Goal: Information Seeking & Learning: Learn about a topic

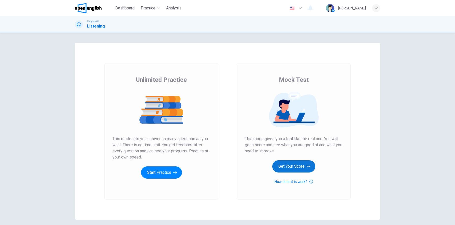
click at [280, 166] on button "Get Your Score" at bounding box center [294, 166] width 43 height 12
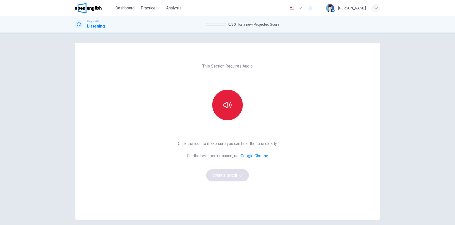
click at [225, 108] on icon "button" at bounding box center [228, 105] width 8 height 8
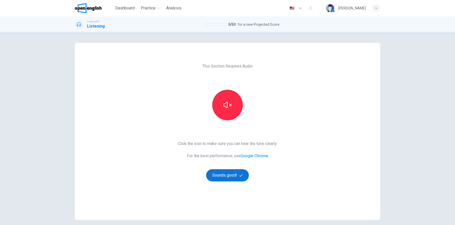
click at [213, 174] on button "Sounds good!" at bounding box center [227, 175] width 43 height 12
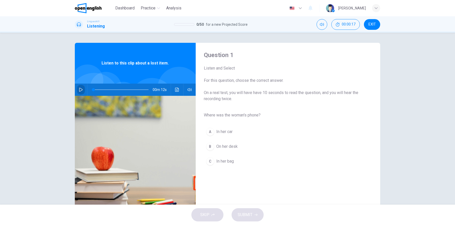
click at [79, 90] on icon "button" at bounding box center [81, 90] width 4 height 4
type input "*"
click at [209, 162] on div "C" at bounding box center [210, 161] width 8 height 8
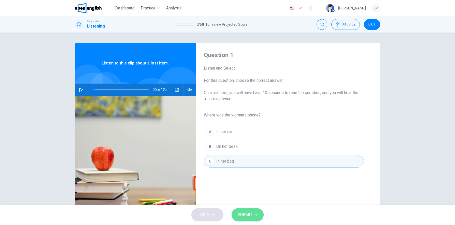
click at [247, 215] on span "SUBMIT" at bounding box center [245, 214] width 15 height 7
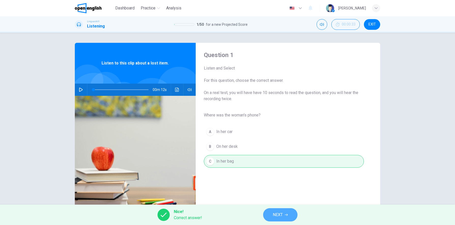
click at [269, 214] on button "NEXT" at bounding box center [280, 214] width 34 height 13
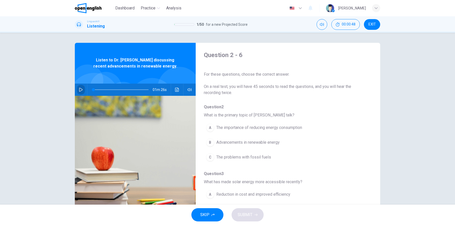
click at [79, 88] on icon "button" at bounding box center [81, 90] width 4 height 4
type input "*"
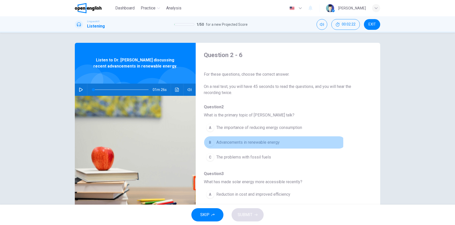
click at [224, 142] on span "Advancements in renewable energy" at bounding box center [247, 142] width 63 height 6
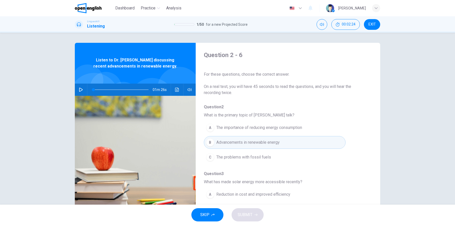
click at [216, 144] on span "Advancements in renewable energy" at bounding box center [247, 142] width 63 height 6
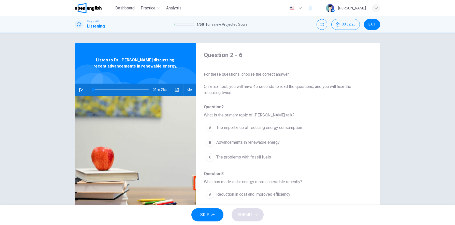
scroll to position [25, 0]
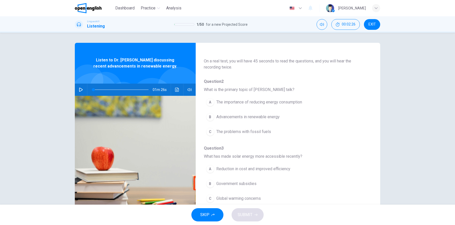
click at [210, 119] on div "B" at bounding box center [210, 117] width 8 height 8
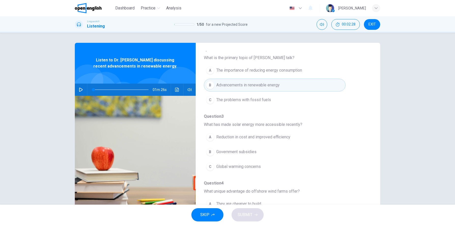
scroll to position [76, 0]
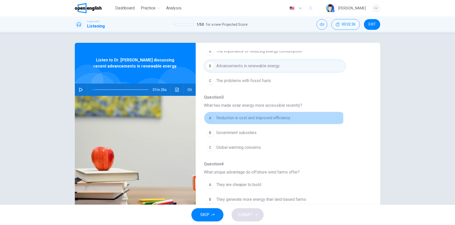
click at [209, 118] on div "A" at bounding box center [210, 118] width 8 height 8
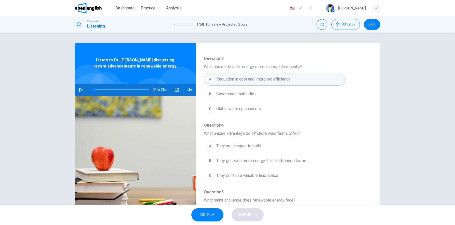
scroll to position [127, 0]
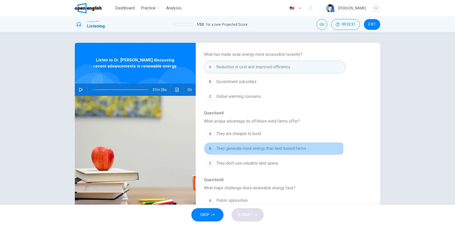
click at [213, 146] on button "B They generate more energy than land-based farms" at bounding box center [275, 148] width 142 height 13
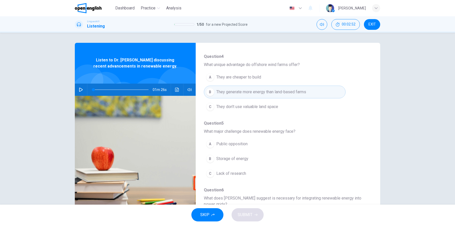
scroll to position [204, 0]
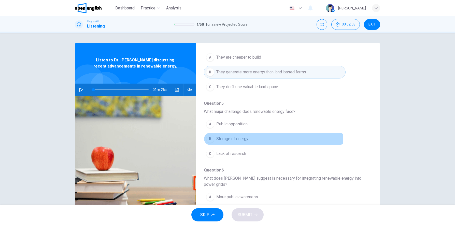
click at [208, 138] on div "B" at bounding box center [210, 139] width 8 height 8
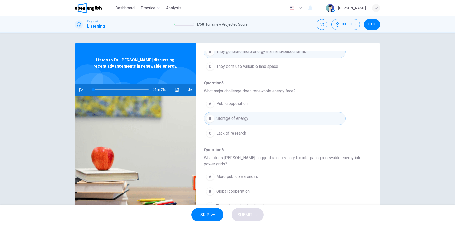
scroll to position [25, 0]
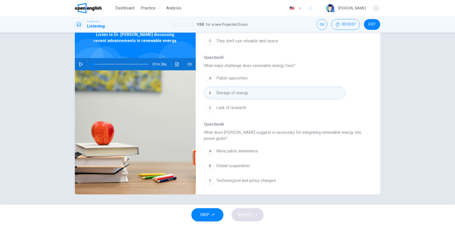
click at [211, 178] on div "C" at bounding box center [210, 180] width 8 height 8
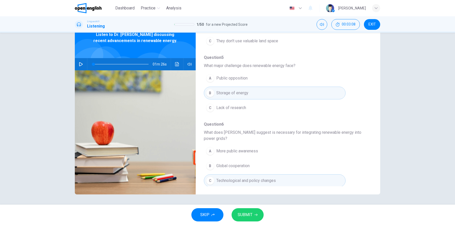
click at [248, 215] on span "SUBMIT" at bounding box center [245, 214] width 15 height 7
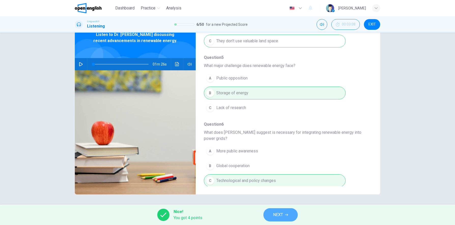
click at [289, 214] on button "NEXT" at bounding box center [281, 214] width 34 height 13
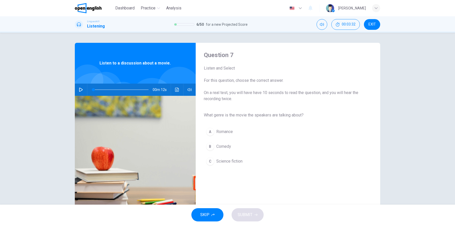
click at [79, 89] on icon "button" at bounding box center [81, 90] width 4 height 4
type input "*"
click at [222, 160] on span "Science fiction" at bounding box center [229, 161] width 26 height 6
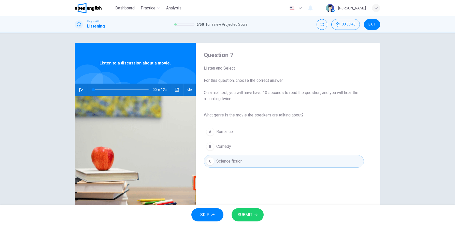
click at [248, 214] on span "SUBMIT" at bounding box center [245, 214] width 15 height 7
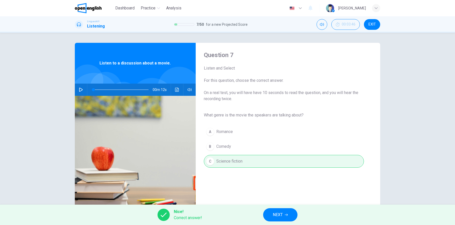
click at [283, 212] on span "NEXT" at bounding box center [278, 214] width 10 height 7
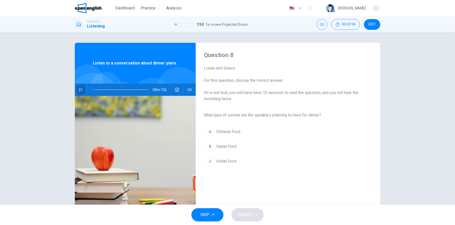
click at [80, 90] on icon "button" at bounding box center [81, 90] width 4 height 4
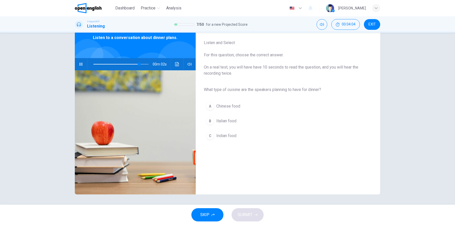
click at [210, 121] on div "B" at bounding box center [210, 121] width 8 height 8
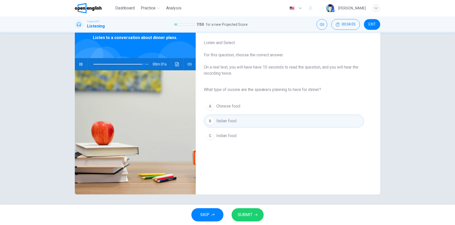
click at [241, 213] on span "SUBMIT" at bounding box center [245, 214] width 15 height 7
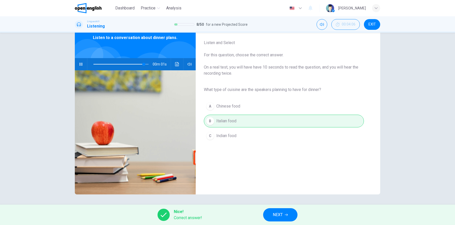
type input "*"
click at [269, 213] on button "NEXT" at bounding box center [280, 214] width 34 height 13
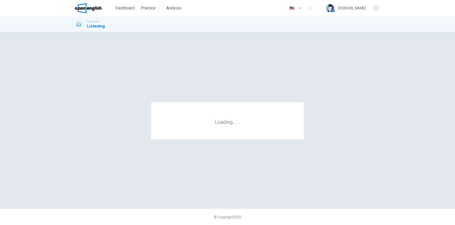
scroll to position [0, 0]
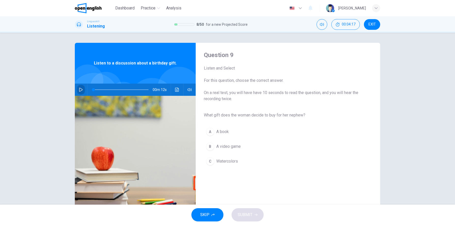
click at [79, 89] on icon "button" at bounding box center [81, 90] width 4 height 4
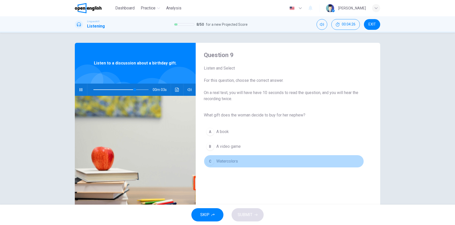
click at [222, 161] on span "Watercolors" at bounding box center [227, 161] width 22 height 6
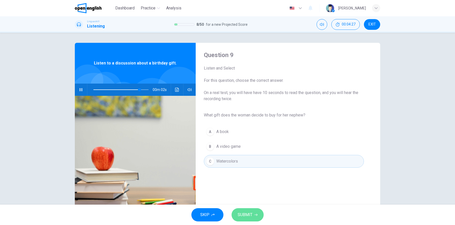
click at [246, 216] on span "SUBMIT" at bounding box center [245, 214] width 15 height 7
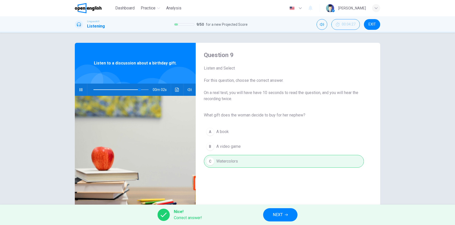
type input "**"
click at [278, 215] on span "NEXT" at bounding box center [278, 214] width 10 height 7
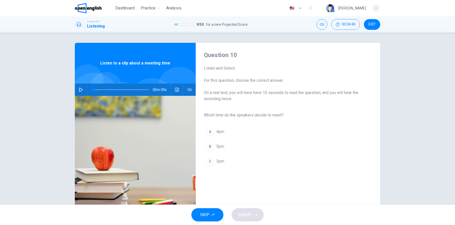
click at [80, 89] on icon "button" at bounding box center [81, 90] width 4 height 4
click at [212, 162] on div "C" at bounding box center [210, 161] width 8 height 8
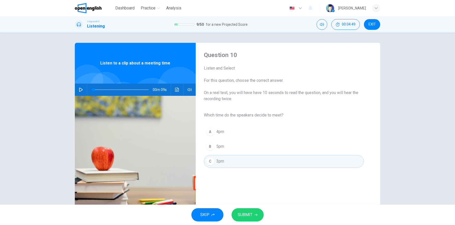
click at [246, 213] on span "SUBMIT" at bounding box center [245, 214] width 15 height 7
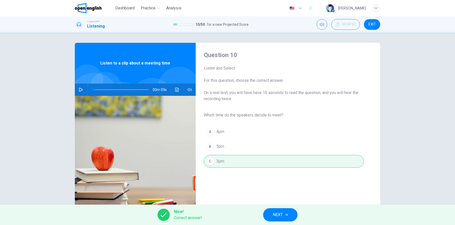
click at [276, 217] on span "NEXT" at bounding box center [278, 214] width 10 height 7
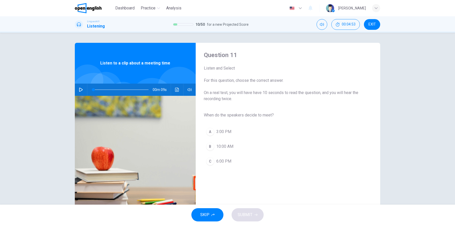
click at [79, 89] on icon "button" at bounding box center [81, 90] width 4 height 4
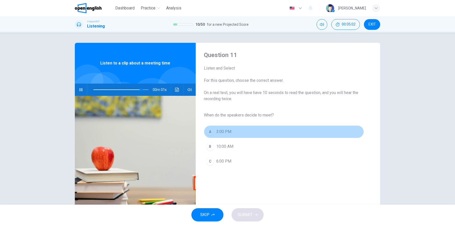
click at [210, 132] on div "A" at bounding box center [210, 132] width 8 height 8
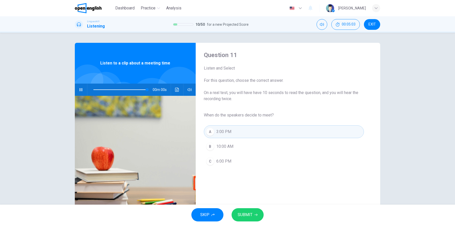
type input "*"
click at [249, 216] on span "SUBMIT" at bounding box center [245, 214] width 15 height 7
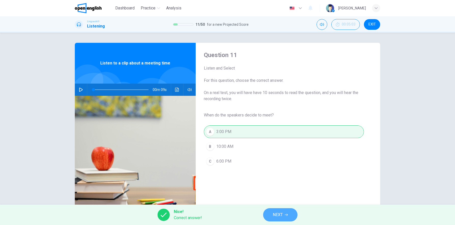
click at [274, 214] on span "NEXT" at bounding box center [278, 214] width 10 height 7
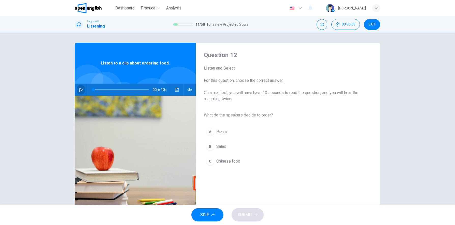
click at [80, 90] on icon "button" at bounding box center [81, 90] width 4 height 4
type input "*"
click at [216, 144] on span "Salad" at bounding box center [221, 146] width 10 height 6
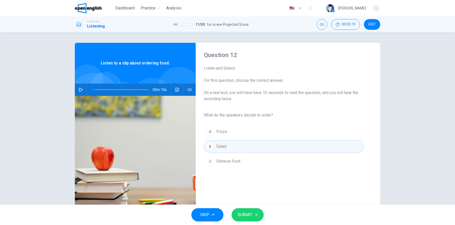
click at [235, 213] on button "SUBMIT" at bounding box center [248, 214] width 32 height 13
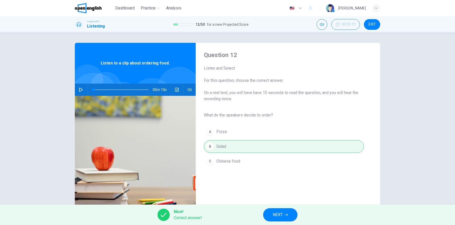
click at [286, 216] on button "NEXT" at bounding box center [280, 214] width 34 height 13
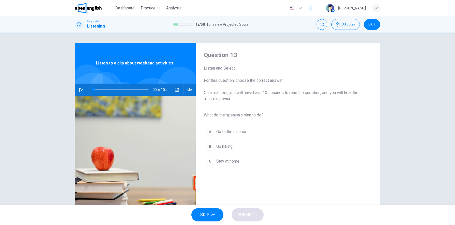
drag, startPoint x: 78, startPoint y: 91, endPoint x: 76, endPoint y: 91, distance: 2.8
click at [77, 91] on button "button" at bounding box center [81, 90] width 8 height 12
type input "*"
click at [209, 148] on div "B" at bounding box center [210, 146] width 8 height 8
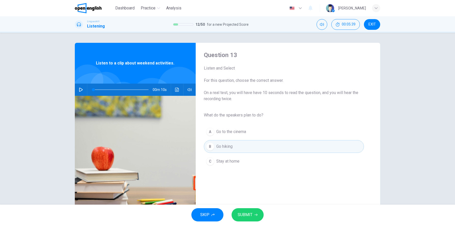
click at [240, 210] on button "SUBMIT" at bounding box center [248, 214] width 32 height 13
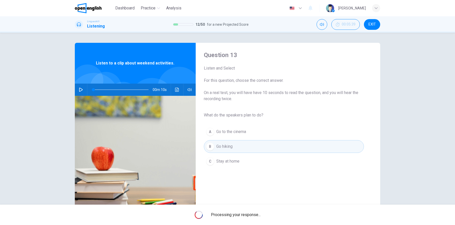
click at [240, 210] on div "Processing your response..." at bounding box center [227, 215] width 455 height 20
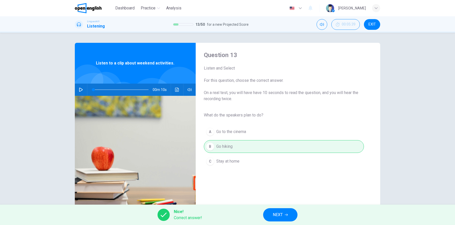
click at [281, 214] on span "NEXT" at bounding box center [278, 214] width 10 height 7
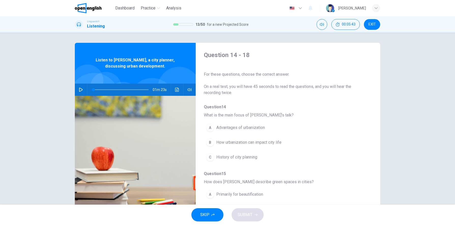
click at [80, 89] on icon "button" at bounding box center [81, 90] width 4 height 4
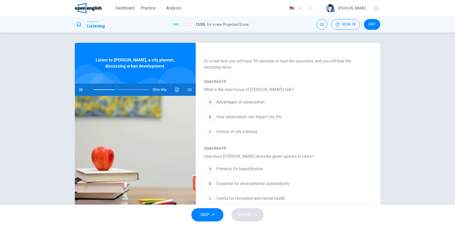
scroll to position [51, 0]
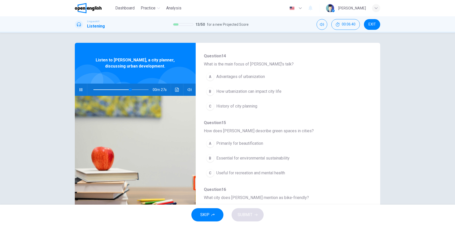
click at [217, 92] on span "How urbanization can impact city life" at bounding box center [248, 91] width 65 height 6
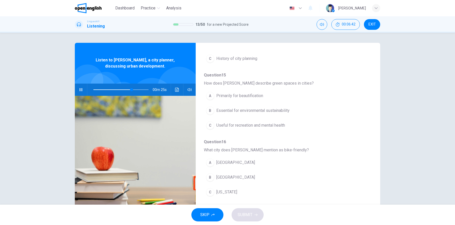
scroll to position [102, 0]
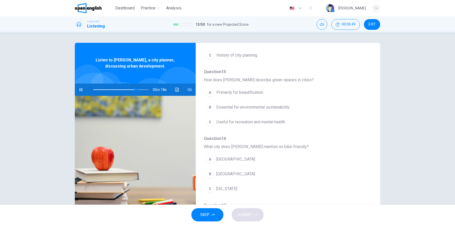
click at [210, 121] on div "C" at bounding box center [210, 122] width 8 height 8
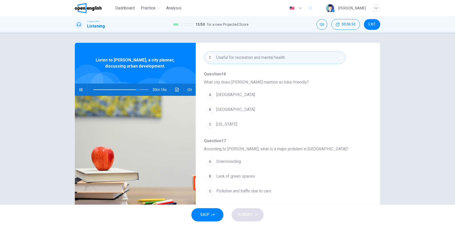
scroll to position [178, 0]
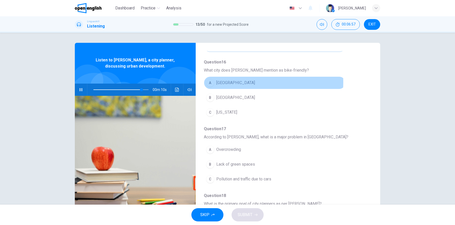
click at [212, 81] on div "A" at bounding box center [210, 83] width 8 height 8
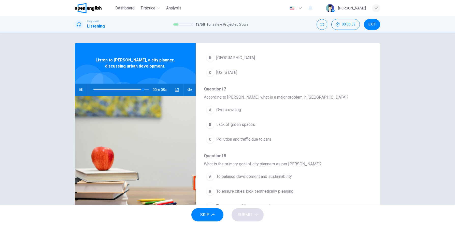
scroll to position [218, 0]
type input "*"
click at [223, 139] on span "Pollution and traffic due to cars" at bounding box center [243, 139] width 55 height 6
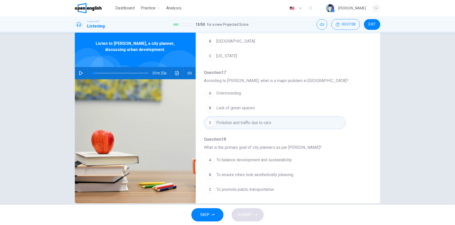
scroll to position [25, 0]
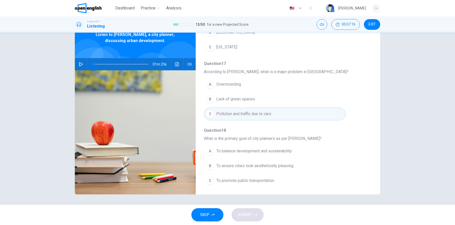
click at [213, 151] on button "A To balance development and sustainability" at bounding box center [275, 151] width 142 height 13
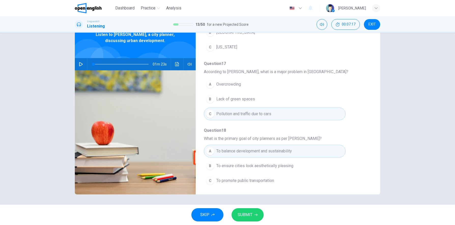
click at [246, 215] on span "SUBMIT" at bounding box center [245, 214] width 15 height 7
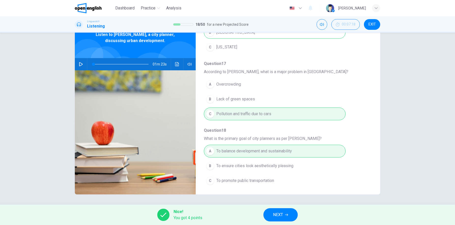
click at [274, 211] on span "NEXT" at bounding box center [278, 214] width 10 height 7
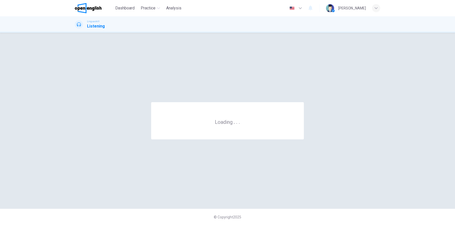
scroll to position [0, 0]
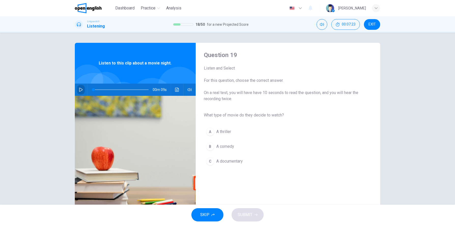
click at [79, 89] on icon "button" at bounding box center [81, 90] width 4 height 4
type input "*"
click at [210, 147] on div "B" at bounding box center [210, 146] width 8 height 8
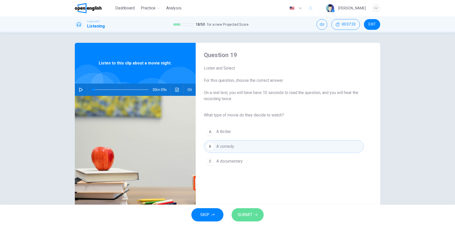
click at [254, 215] on button "SUBMIT" at bounding box center [248, 214] width 32 height 13
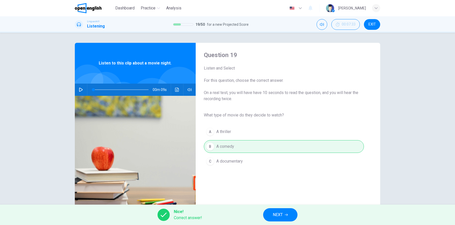
click at [272, 214] on button "NEXT" at bounding box center [280, 214] width 34 height 13
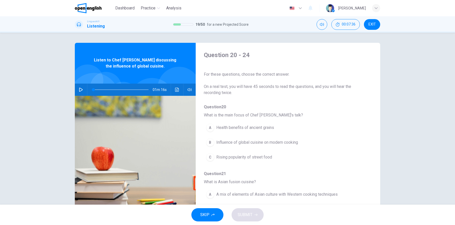
click at [79, 90] on icon "button" at bounding box center [81, 90] width 4 height 4
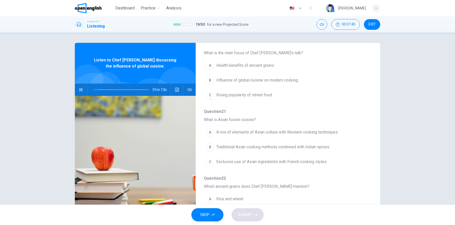
scroll to position [51, 0]
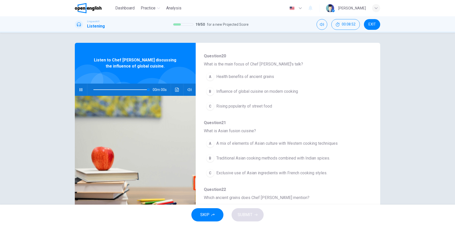
type input "*"
click at [211, 92] on div "B" at bounding box center [210, 91] width 8 height 8
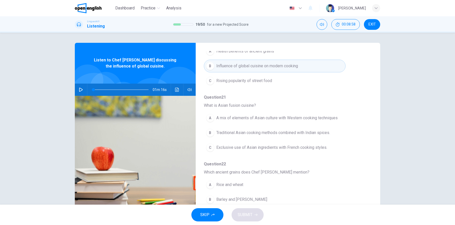
scroll to position [102, 0]
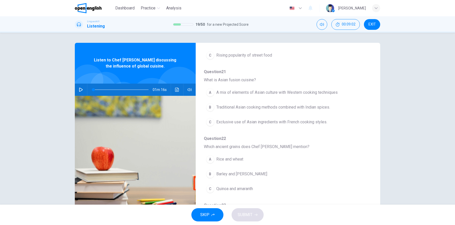
click at [209, 90] on div "A" at bounding box center [210, 92] width 8 height 8
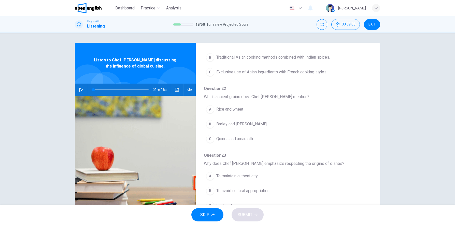
scroll to position [153, 0]
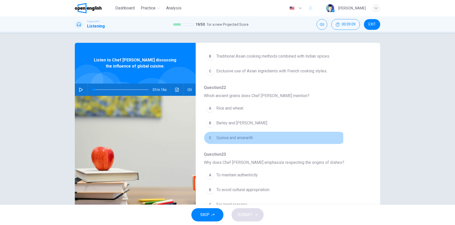
click at [211, 136] on div "C" at bounding box center [210, 138] width 8 height 8
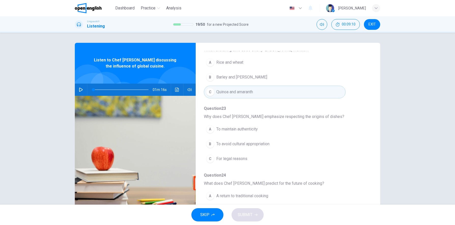
scroll to position [204, 0]
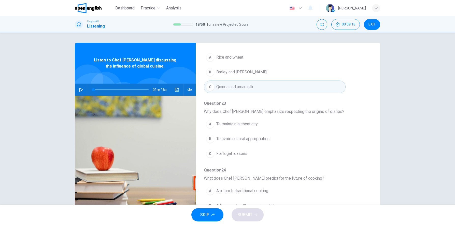
click at [209, 138] on div "B" at bounding box center [210, 139] width 8 height 8
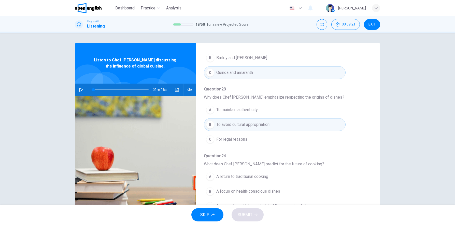
scroll to position [25, 0]
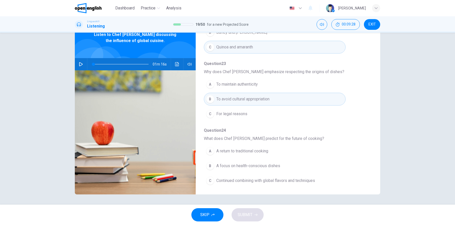
click at [223, 180] on span "Continued combining with global flavors and techniques" at bounding box center [265, 181] width 99 height 6
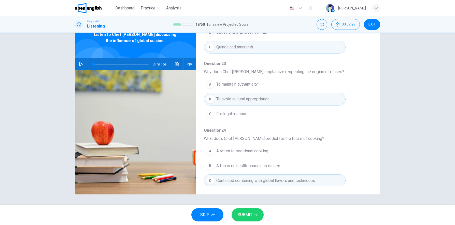
click at [245, 214] on span "SUBMIT" at bounding box center [245, 214] width 15 height 7
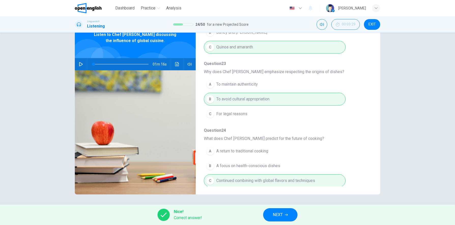
click at [271, 213] on button "NEXT" at bounding box center [280, 214] width 34 height 13
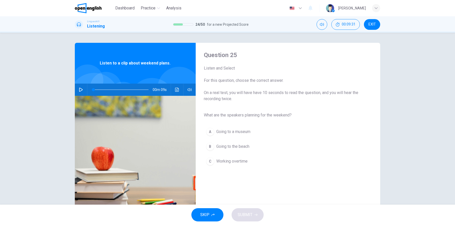
click at [77, 88] on button "button" at bounding box center [81, 90] width 8 height 12
click at [212, 145] on div "B" at bounding box center [210, 146] width 8 height 8
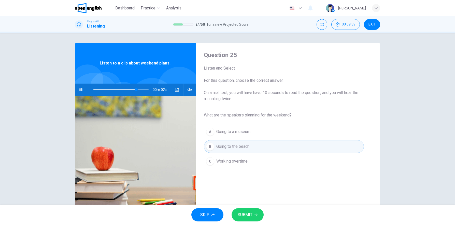
click at [212, 145] on div "B" at bounding box center [210, 146] width 8 height 8
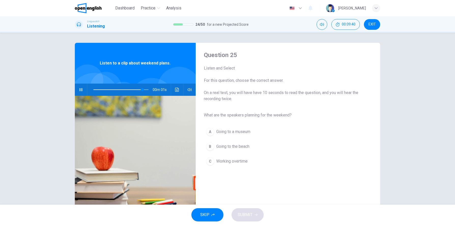
type input "*"
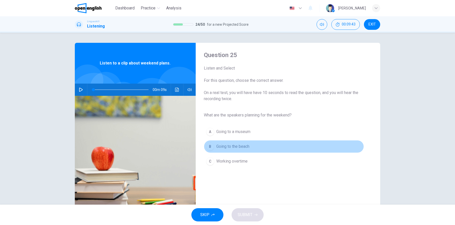
click at [212, 143] on div "B" at bounding box center [210, 146] width 8 height 8
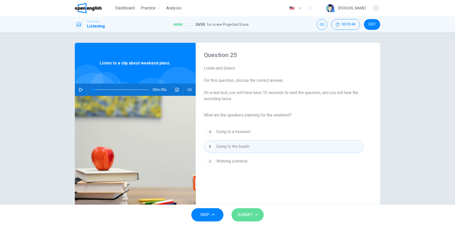
click at [248, 214] on span "SUBMIT" at bounding box center [245, 214] width 15 height 7
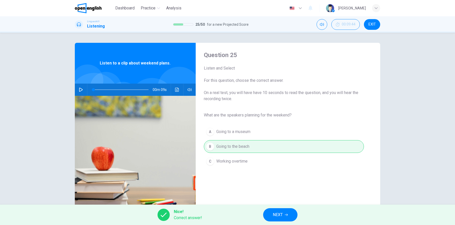
click at [284, 214] on button "NEXT" at bounding box center [280, 214] width 34 height 13
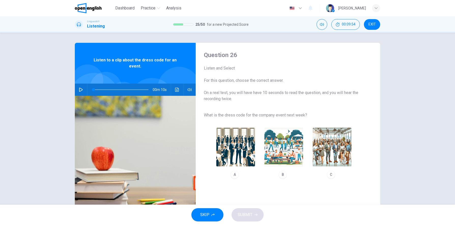
click at [79, 89] on icon "button" at bounding box center [81, 90] width 4 height 4
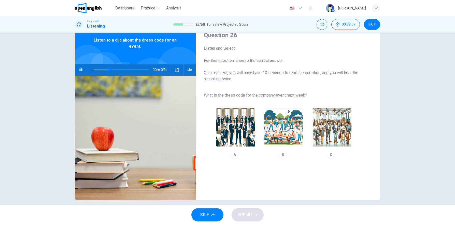
scroll to position [25, 0]
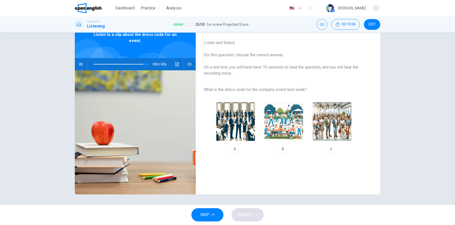
type input "*"
click at [322, 136] on img "button" at bounding box center [332, 121] width 39 height 39
click at [240, 213] on span "SUBMIT" at bounding box center [245, 214] width 15 height 7
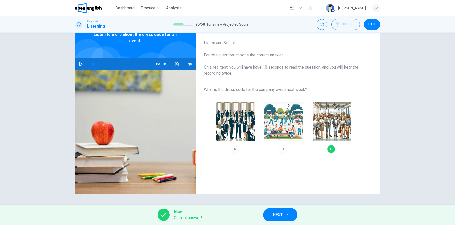
click at [277, 213] on span "NEXT" at bounding box center [278, 214] width 10 height 7
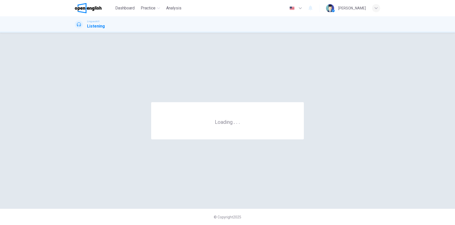
scroll to position [0, 0]
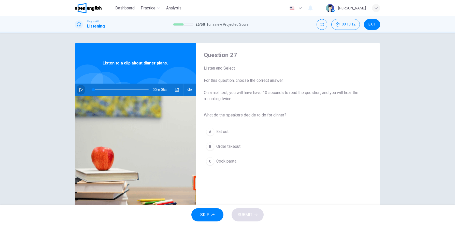
click at [79, 89] on icon "button" at bounding box center [81, 90] width 4 height 4
type input "*"
click at [219, 160] on span "Cook pasta" at bounding box center [226, 161] width 20 height 6
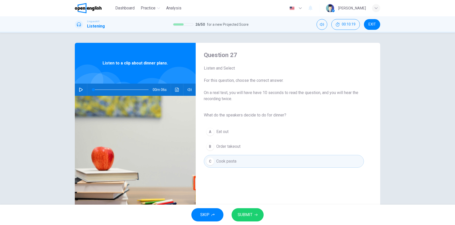
click at [245, 213] on span "SUBMIT" at bounding box center [245, 214] width 15 height 7
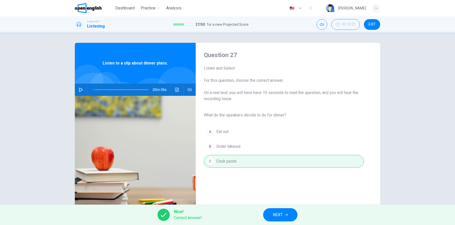
click at [278, 210] on button "NEXT" at bounding box center [280, 214] width 34 height 13
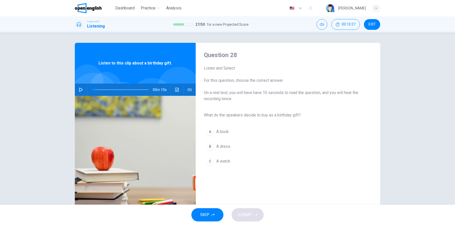
click at [80, 90] on icon "button" at bounding box center [81, 90] width 4 height 4
click at [220, 133] on span "A book" at bounding box center [222, 132] width 12 height 6
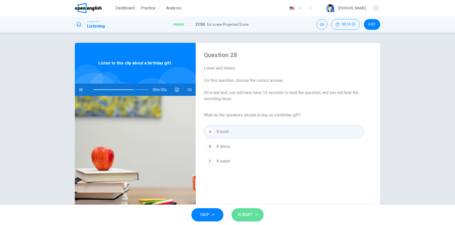
click at [247, 214] on span "SUBMIT" at bounding box center [245, 214] width 15 height 7
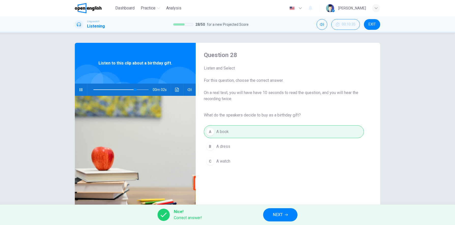
type input "**"
click at [278, 215] on span "NEXT" at bounding box center [278, 214] width 10 height 7
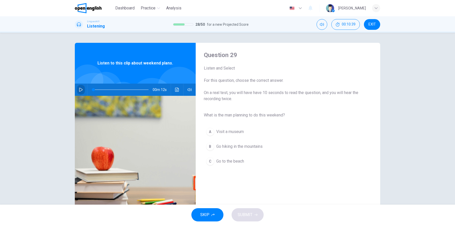
click at [80, 90] on icon "button" at bounding box center [81, 90] width 4 height 4
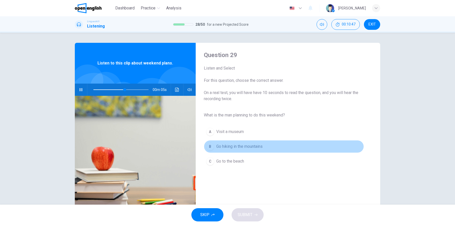
click at [233, 148] on span "Go hiking in the mountains" at bounding box center [239, 146] width 46 height 6
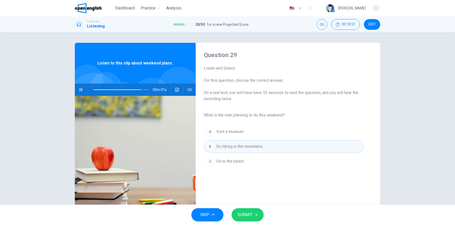
click at [245, 216] on span "SUBMIT" at bounding box center [245, 214] width 15 height 7
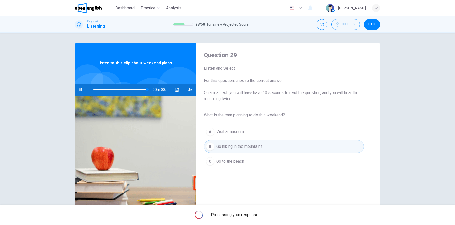
type input "*"
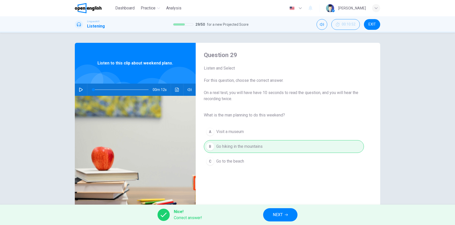
click at [279, 216] on span "NEXT" at bounding box center [278, 214] width 10 height 7
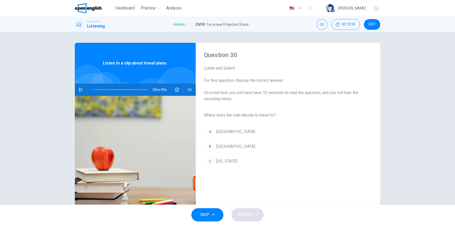
click at [79, 90] on icon "button" at bounding box center [81, 90] width 4 height 4
type input "*"
click at [209, 144] on div "B" at bounding box center [210, 146] width 8 height 8
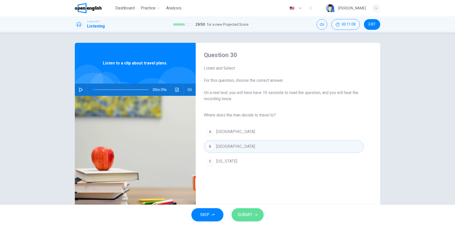
click at [244, 213] on span "SUBMIT" at bounding box center [245, 214] width 15 height 7
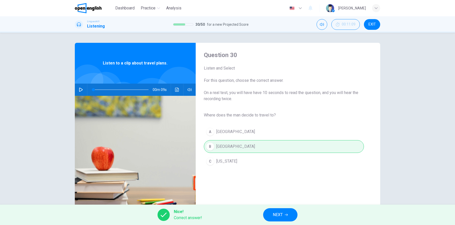
click at [272, 211] on button "NEXT" at bounding box center [280, 214] width 34 height 13
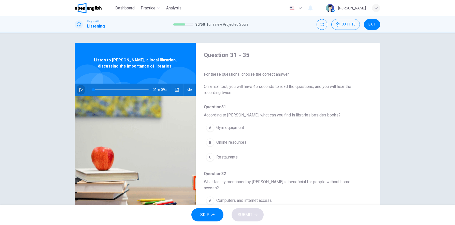
click at [79, 90] on icon "button" at bounding box center [81, 90] width 4 height 4
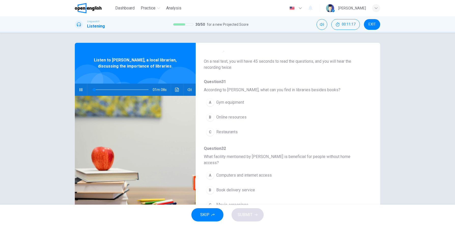
scroll to position [25, 0]
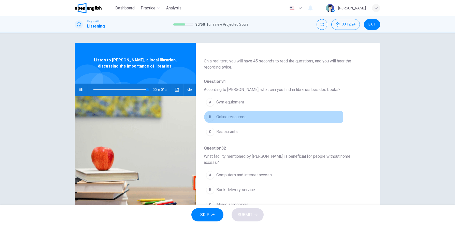
click at [214, 118] on button "B Online resources" at bounding box center [275, 117] width 142 height 13
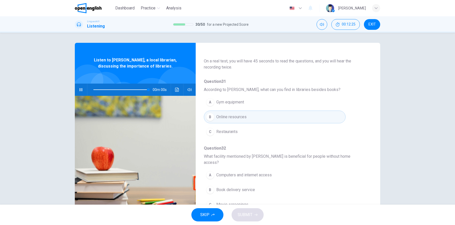
type input "*"
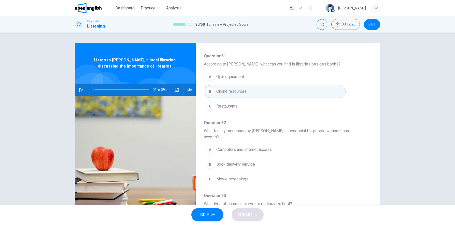
scroll to position [76, 0]
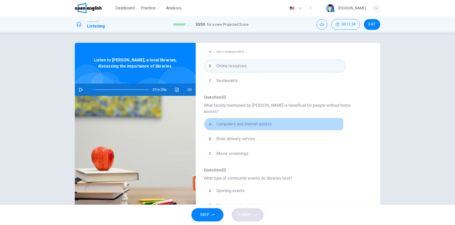
click at [211, 120] on div "A" at bounding box center [210, 124] width 8 height 8
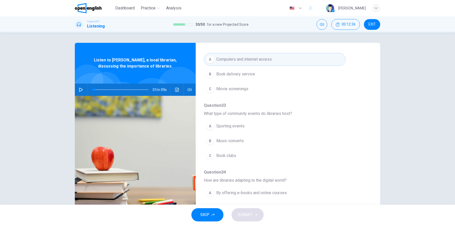
scroll to position [153, 0]
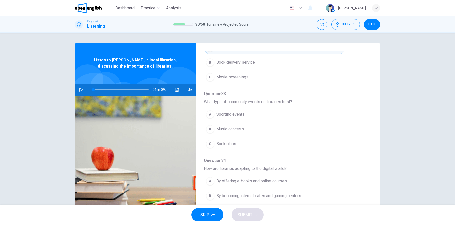
click at [209, 140] on div "C" at bounding box center [210, 144] width 8 height 8
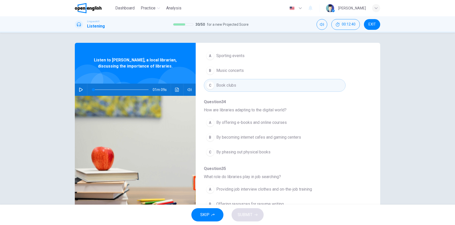
scroll to position [218, 0]
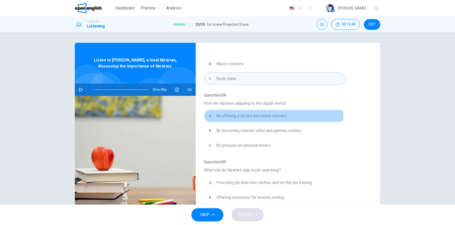
click at [215, 110] on button "A By offering e-books and online courses" at bounding box center [275, 116] width 142 height 13
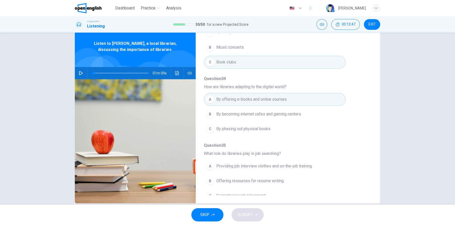
scroll to position [25, 0]
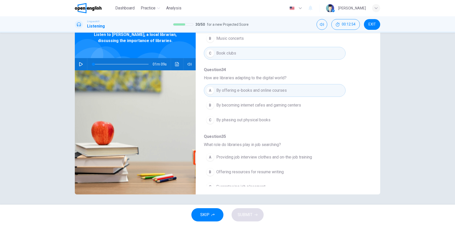
click at [221, 169] on span "Offering resources for resume writing" at bounding box center [249, 172] width 67 height 6
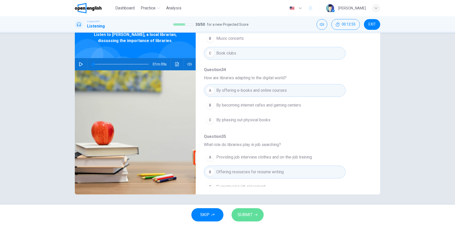
click at [246, 212] on span "SUBMIT" at bounding box center [245, 214] width 15 height 7
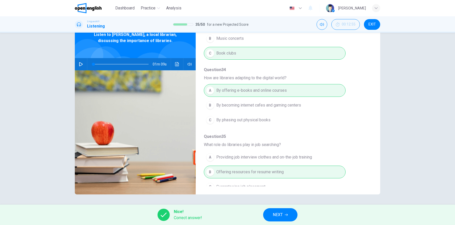
click at [280, 215] on span "NEXT" at bounding box center [278, 214] width 10 height 7
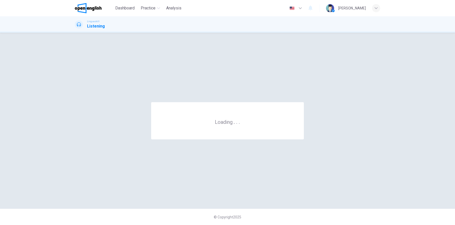
scroll to position [0, 0]
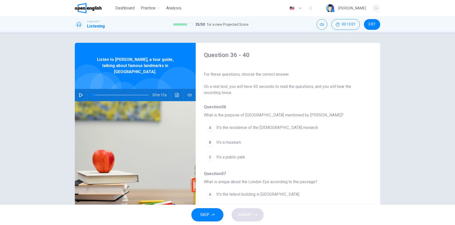
click at [79, 93] on icon "button" at bounding box center [81, 95] width 4 height 4
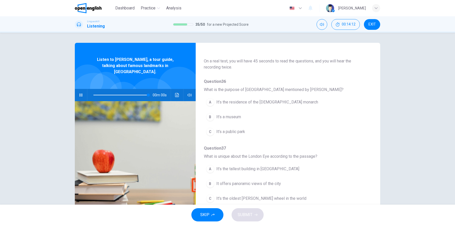
type input "*"
click at [213, 103] on div "A" at bounding box center [210, 102] width 8 height 8
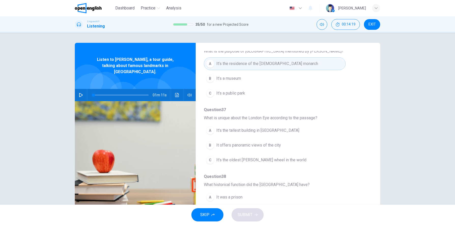
scroll to position [76, 0]
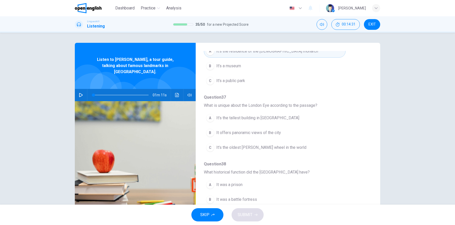
click at [211, 133] on div "B" at bounding box center [210, 133] width 8 height 8
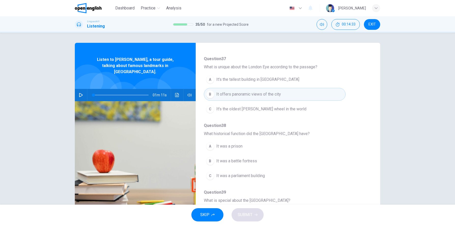
scroll to position [127, 0]
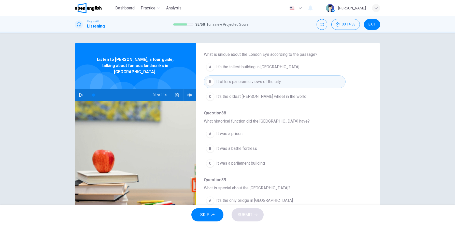
click at [213, 133] on button "A It was a prison" at bounding box center [275, 133] width 142 height 13
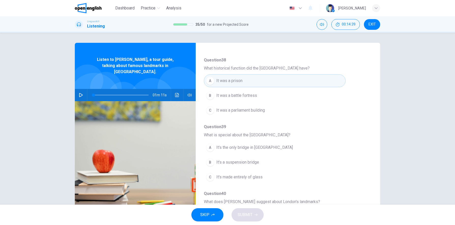
scroll to position [204, 0]
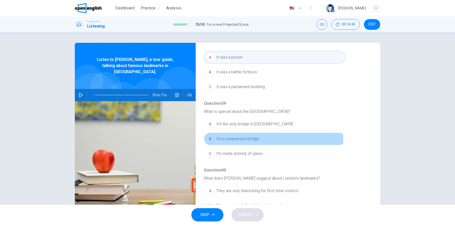
click at [212, 138] on div "B" at bounding box center [210, 139] width 8 height 8
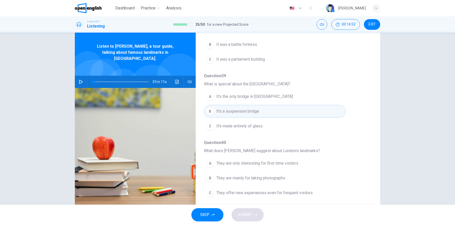
scroll to position [25, 0]
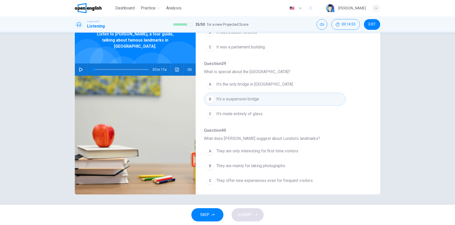
click at [241, 180] on span "They offer new experiences even for frequent visitors" at bounding box center [264, 181] width 97 height 6
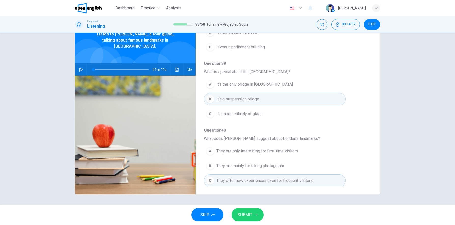
click at [246, 216] on span "SUBMIT" at bounding box center [245, 214] width 15 height 7
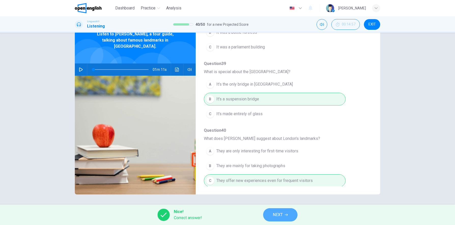
click at [272, 215] on button "NEXT" at bounding box center [280, 214] width 34 height 13
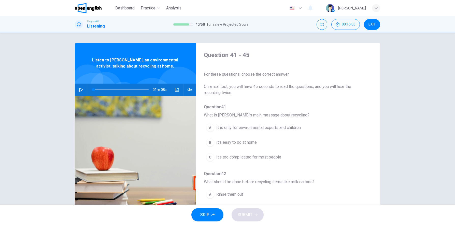
click at [79, 90] on icon "button" at bounding box center [81, 90] width 4 height 4
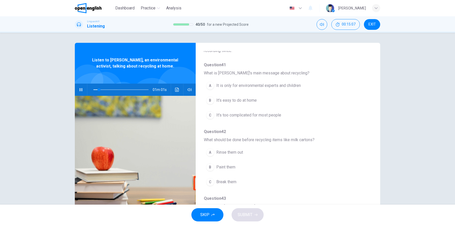
scroll to position [51, 0]
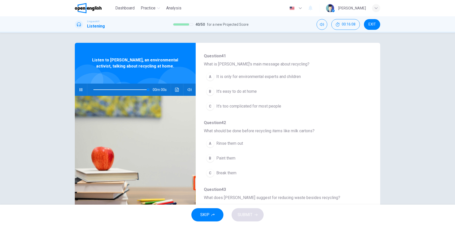
type input "*"
click at [216, 89] on span "It's easy to do at home" at bounding box center [236, 91] width 40 height 6
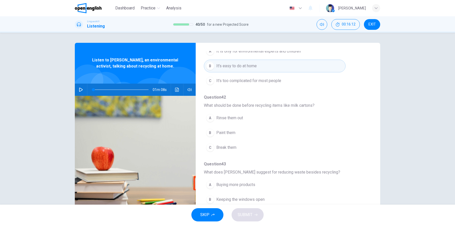
scroll to position [102, 0]
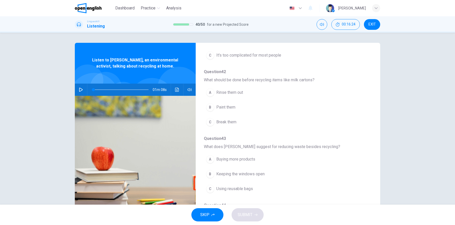
click at [223, 122] on span "Break them" at bounding box center [226, 122] width 20 height 6
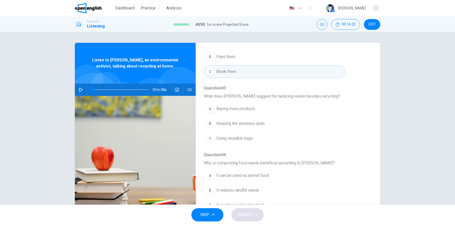
scroll to position [178, 0]
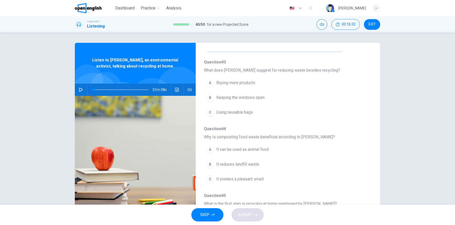
click at [222, 112] on span "Using reusable bags" at bounding box center [234, 112] width 37 height 6
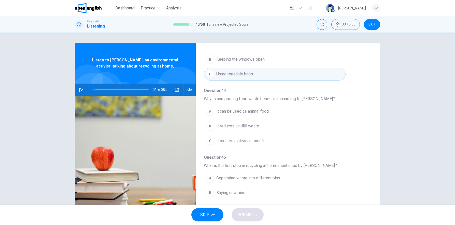
scroll to position [218, 0]
click at [227, 123] on span "It reduces landfill waste" at bounding box center [237, 124] width 43 height 6
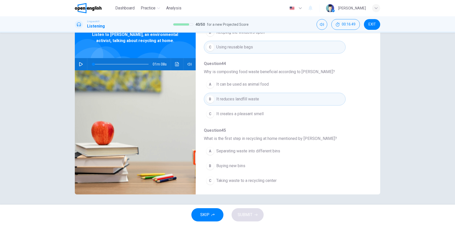
click at [214, 152] on button "A Separating waste into different bins" at bounding box center [275, 151] width 142 height 13
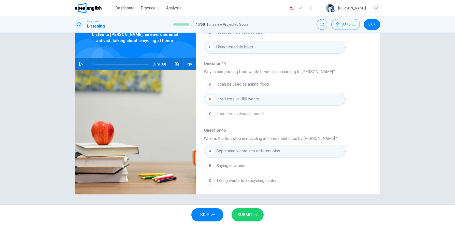
click at [250, 214] on span "SUBMIT" at bounding box center [245, 214] width 15 height 7
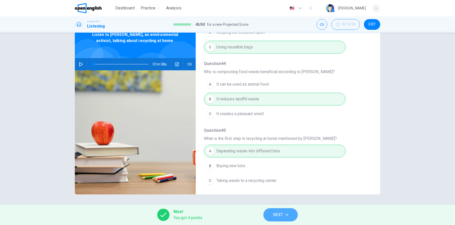
click at [277, 211] on span "NEXT" at bounding box center [278, 214] width 10 height 7
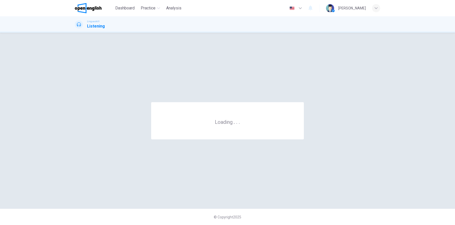
scroll to position [0, 0]
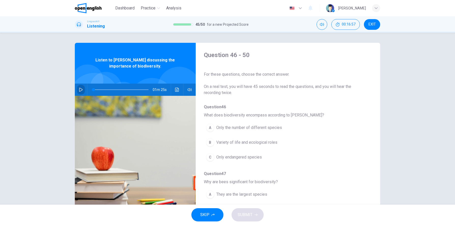
click at [79, 90] on icon "button" at bounding box center [81, 90] width 4 height 4
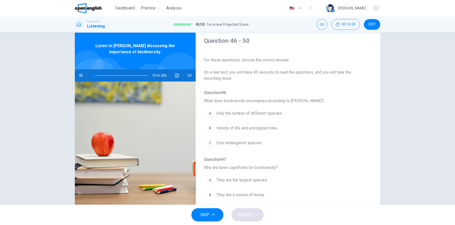
scroll to position [25, 0]
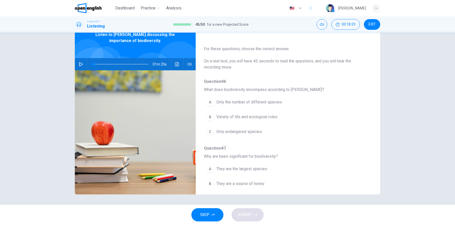
type input "*"
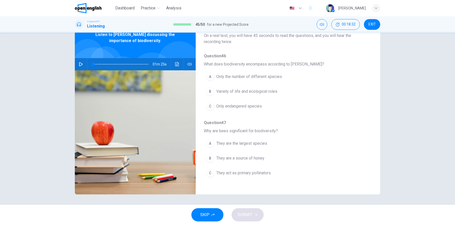
click at [216, 91] on span "Variety of life and ecological roles" at bounding box center [246, 91] width 61 height 6
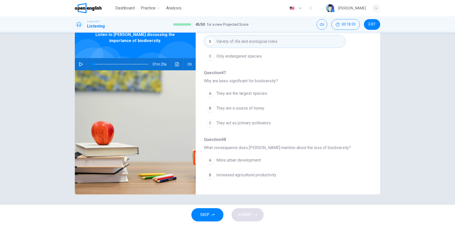
scroll to position [76, 0]
click at [224, 122] on span "They act as primary pollinators" at bounding box center [243, 122] width 55 height 6
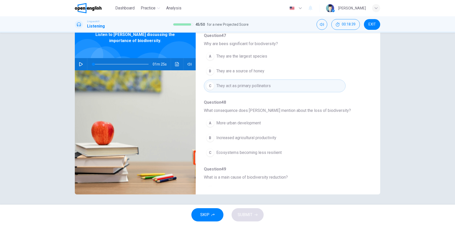
scroll to position [127, 0]
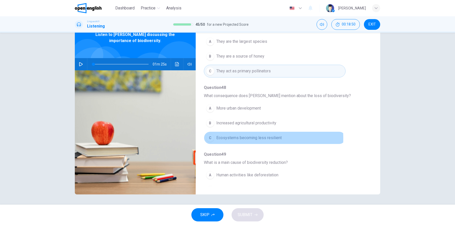
click at [222, 137] on span "Ecosystems becoming less resilient" at bounding box center [248, 138] width 65 height 6
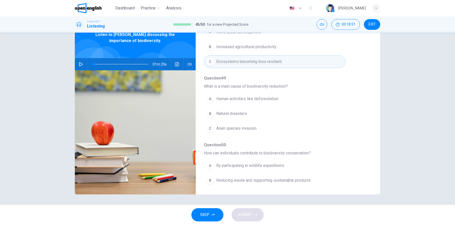
scroll to position [204, 0]
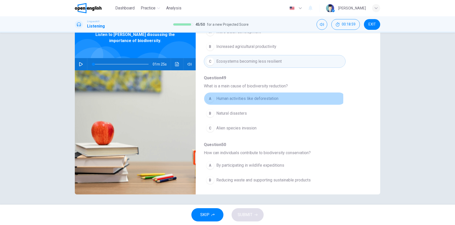
click at [216, 97] on span "Human activities like deforestation" at bounding box center [247, 99] width 62 height 6
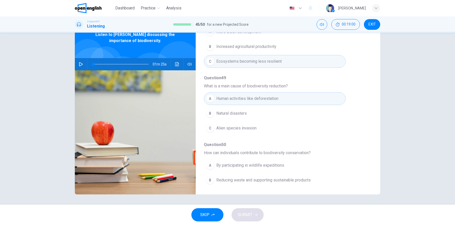
scroll to position [218, 0]
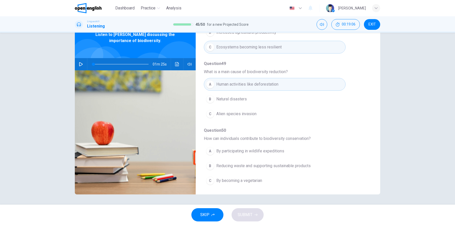
click at [216, 165] on span "Reducing waste and supporting sustainable products" at bounding box center [263, 166] width 94 height 6
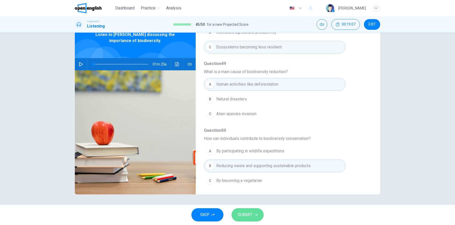
click at [240, 217] on span "SUBMIT" at bounding box center [245, 214] width 15 height 7
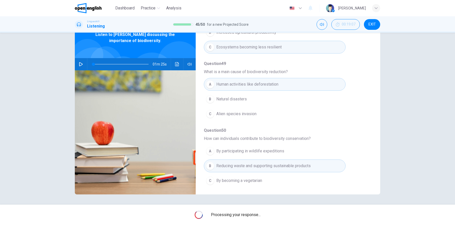
scroll to position [0, 0]
